Goal: Task Accomplishment & Management: Complete application form

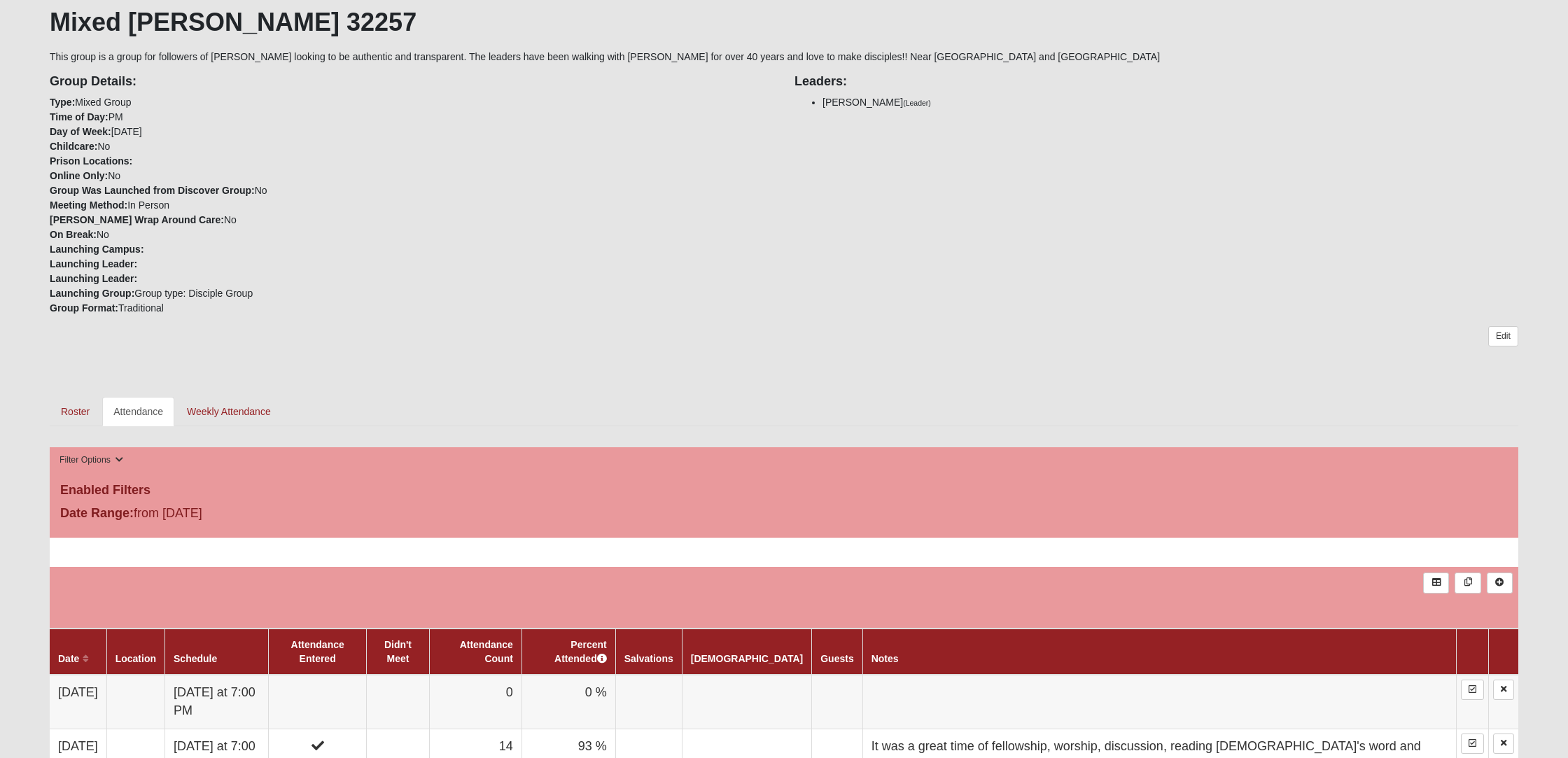
scroll to position [266, 0]
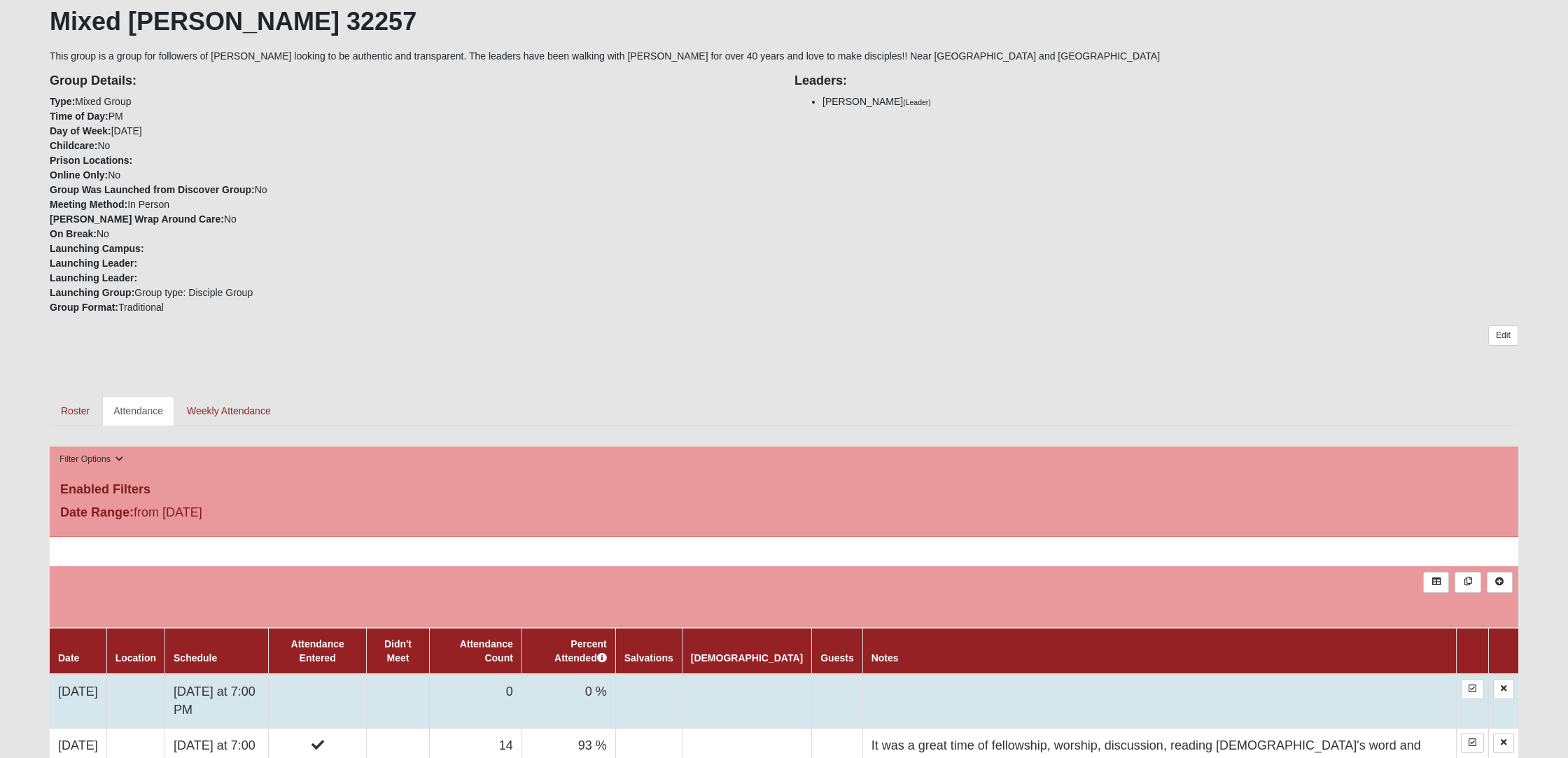
click at [84, 691] on td "[DATE]" at bounding box center [78, 701] width 57 height 54
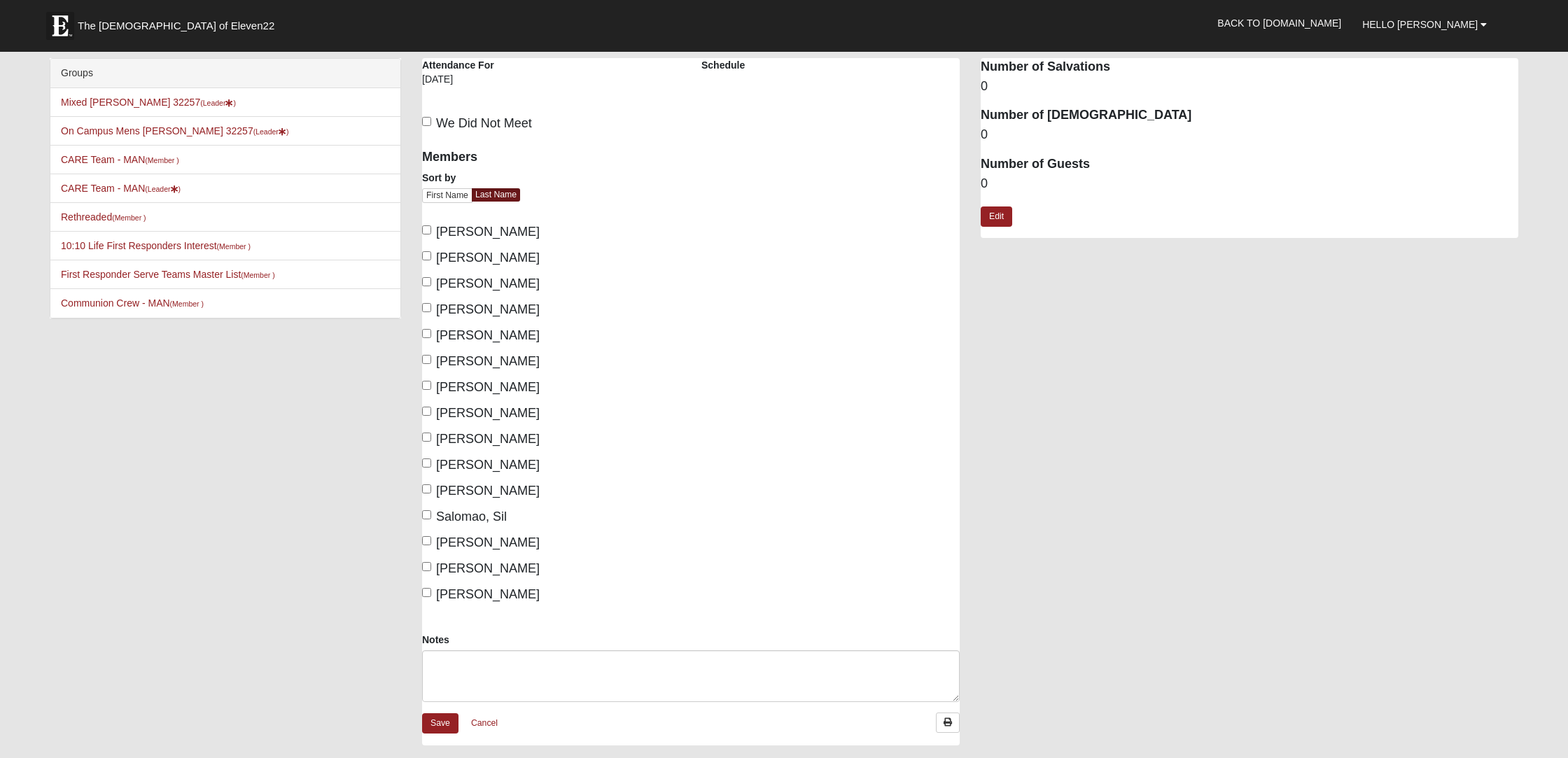
click at [425, 230] on input "Brown, Rich" at bounding box center [426, 229] width 9 height 9
checkbox input "true"
click at [428, 409] on input "Gruber, Daureen" at bounding box center [426, 411] width 9 height 9
checkbox input "true"
click at [424, 438] on input "Gruber, Michael" at bounding box center [426, 437] width 9 height 9
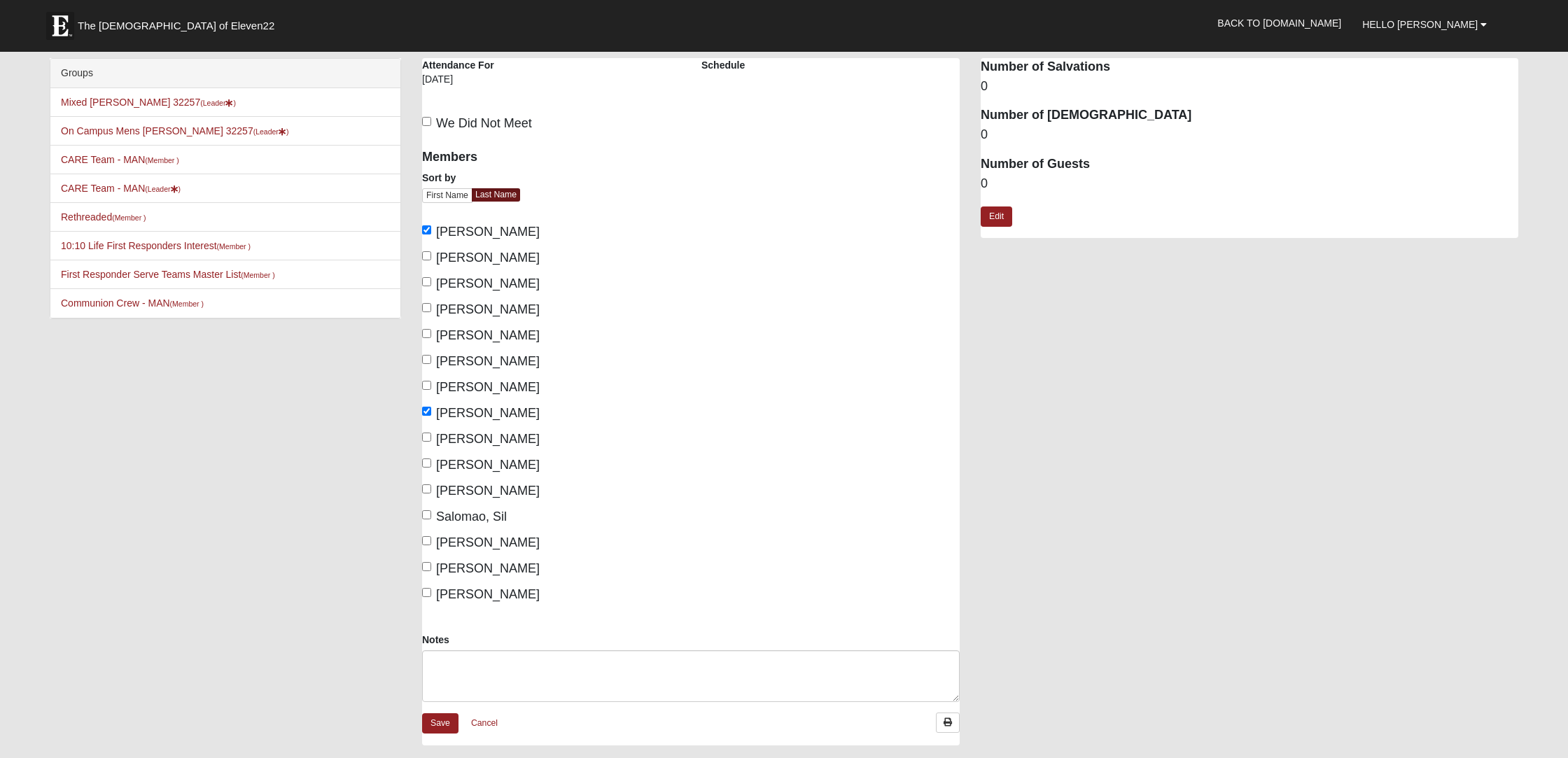
checkbox input "true"
click at [427, 515] on input "Salomao, Sil" at bounding box center [426, 515] width 9 height 9
checkbox input "true"
drag, startPoint x: 427, startPoint y: 566, endPoint x: 426, endPoint y: 572, distance: 6.1
click at [427, 566] on input "Talmadge, Lynn" at bounding box center [426, 566] width 9 height 9
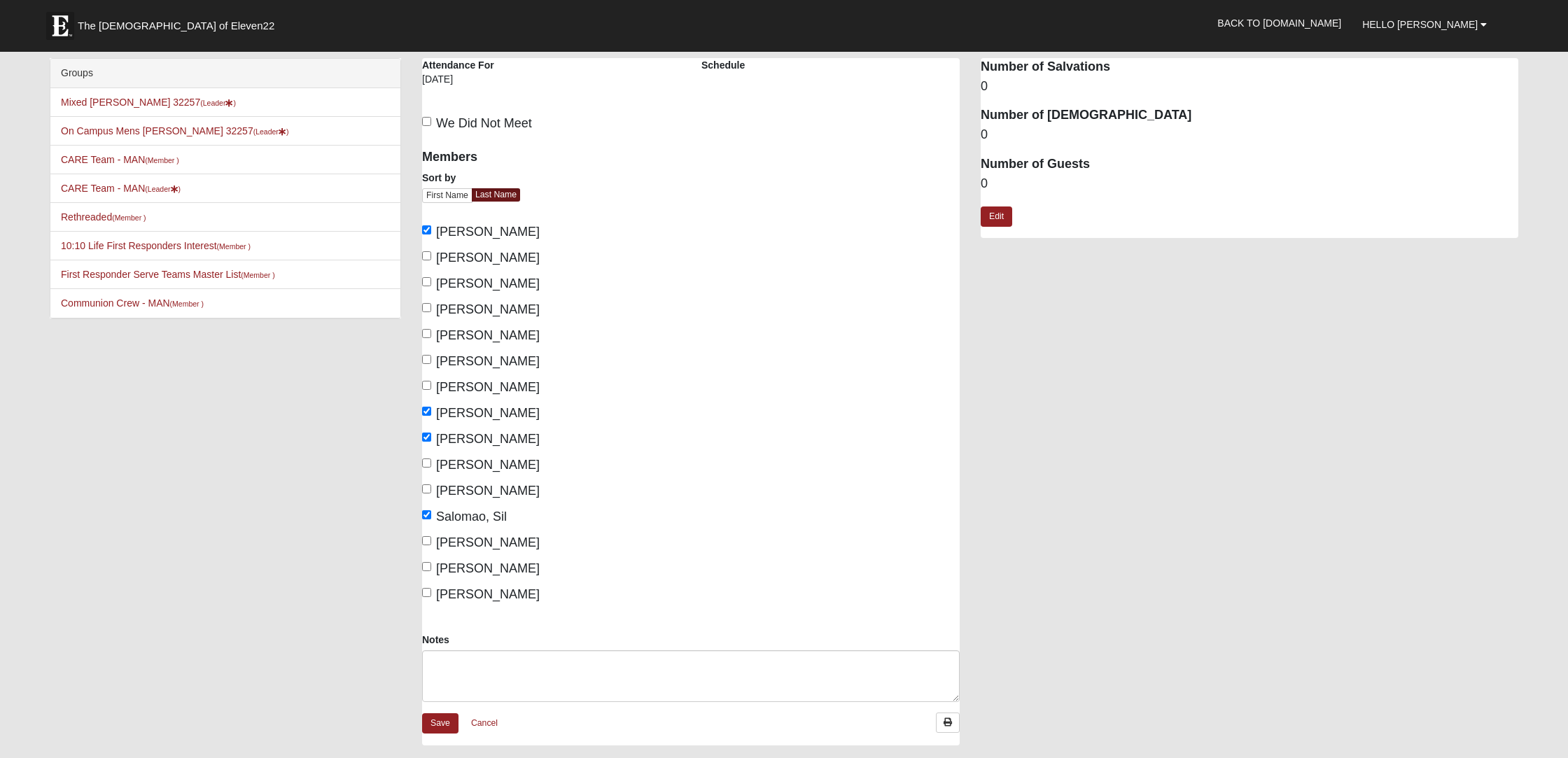
checkbox input "true"
click at [425, 592] on input "Zambrana, LeAnne" at bounding box center [426, 592] width 9 height 9
checkbox input "true"
click at [425, 307] on input "Dowling, Rick" at bounding box center [426, 307] width 9 height 9
checkbox input "true"
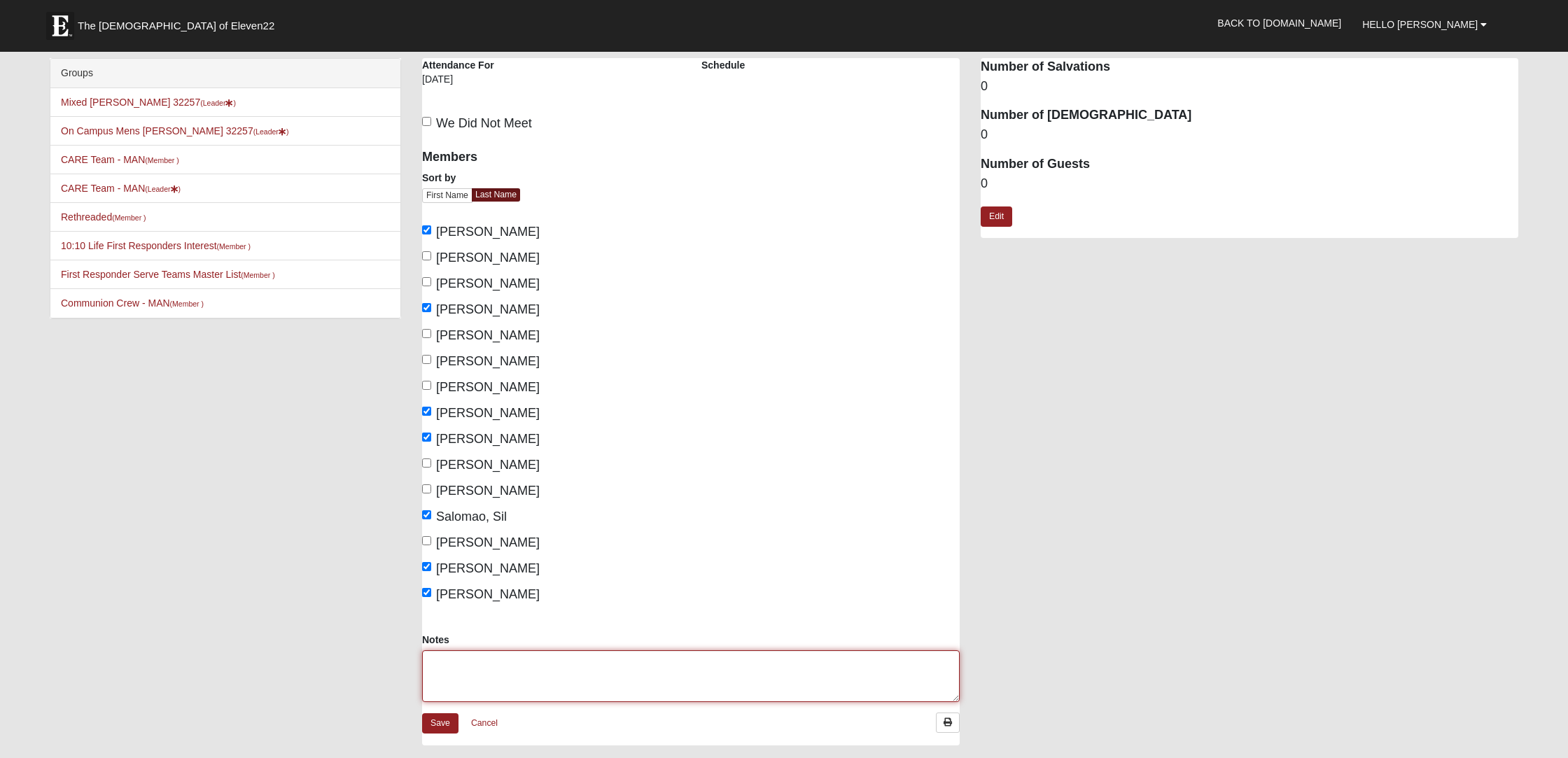
click at [456, 666] on textarea "Notes" at bounding box center [691, 676] width 538 height 52
type textarea "Great time of worship, Reading God's word, discussing it, and prayer."
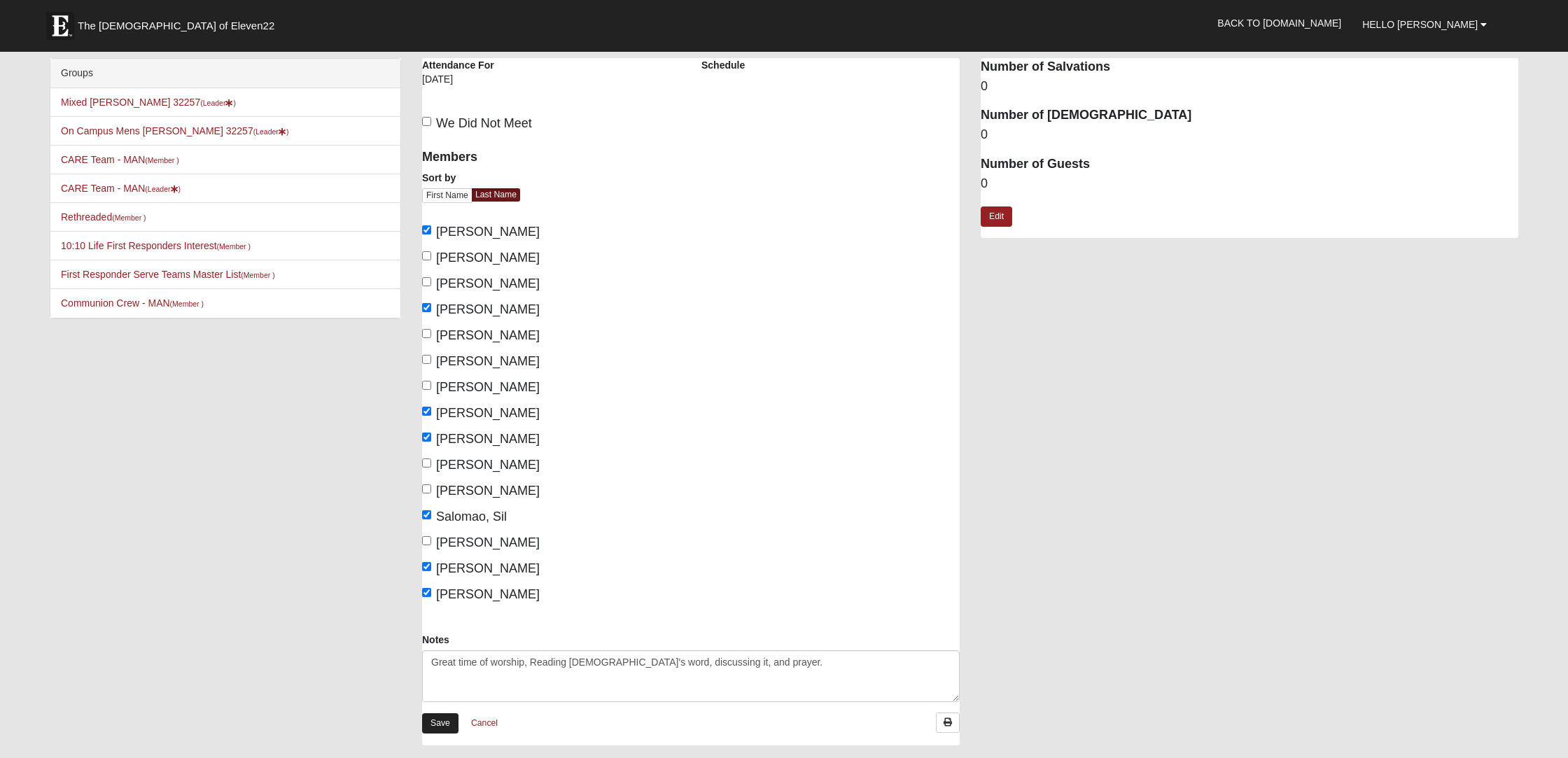
click at [436, 721] on link "Save" at bounding box center [441, 723] width 37 height 20
